Goal: Information Seeking & Learning: Compare options

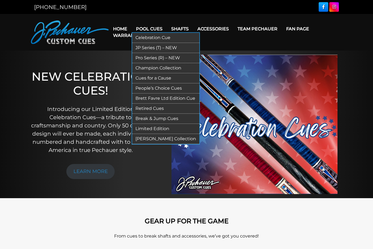
click at [154, 49] on link "JP Series (T) – NEW" at bounding box center [165, 48] width 67 height 10
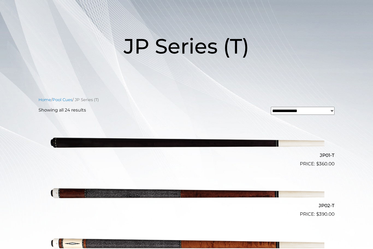
scroll to position [79, 0]
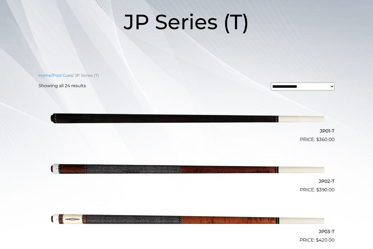
click at [191, 170] on img at bounding box center [187, 168] width 276 height 46
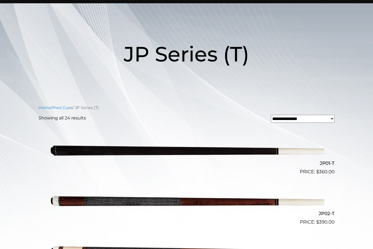
scroll to position [17, 0]
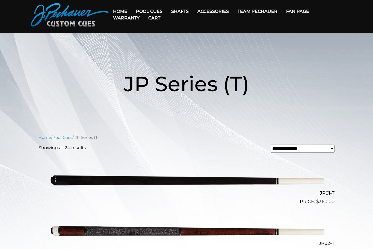
click at [158, 11] on link "Cart" at bounding box center [154, 18] width 21 height 14
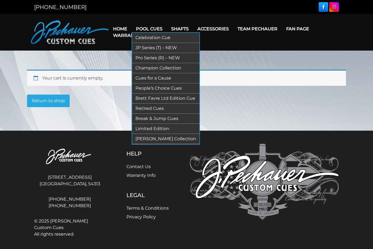
click at [149, 57] on link "Pro Series (R) – NEW" at bounding box center [165, 58] width 67 height 10
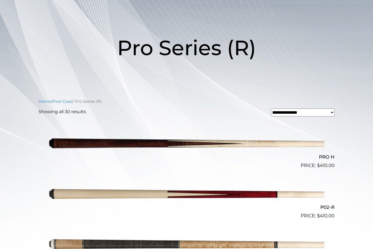
scroll to position [72, 0]
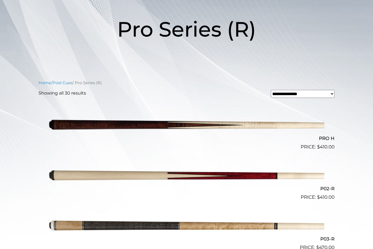
click at [275, 175] on img at bounding box center [187, 176] width 276 height 46
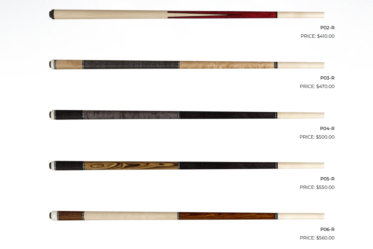
scroll to position [236, 0]
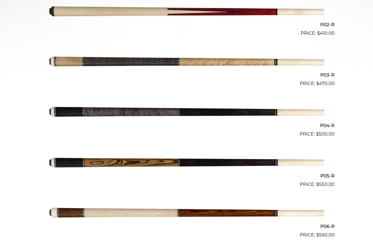
click at [172, 108] on img at bounding box center [187, 112] width 276 height 46
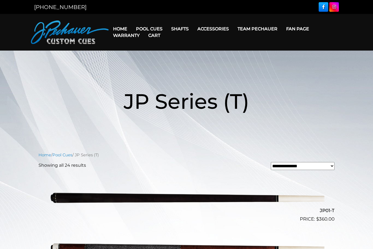
scroll to position [17, 0]
